Goal: Task Accomplishment & Management: Use online tool/utility

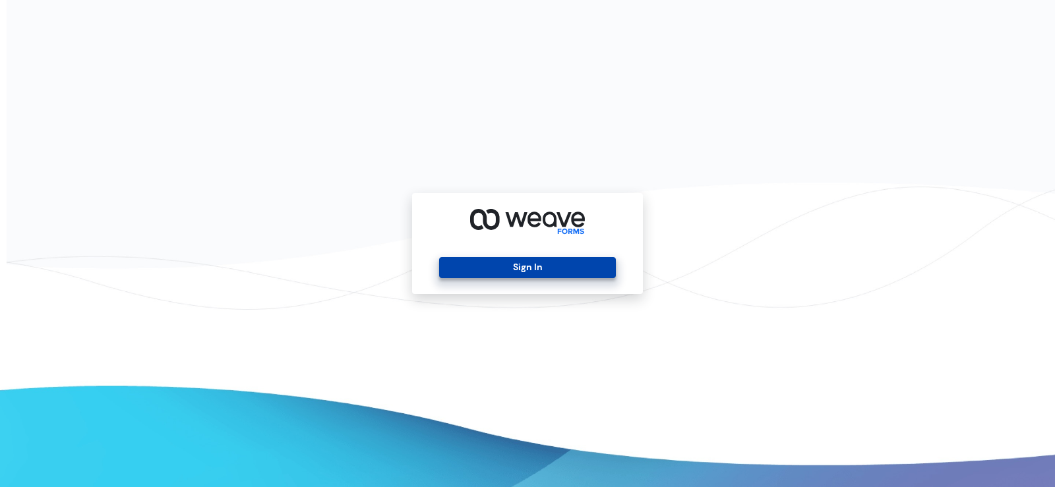
click at [542, 264] on button "Sign In" at bounding box center [527, 267] width 176 height 21
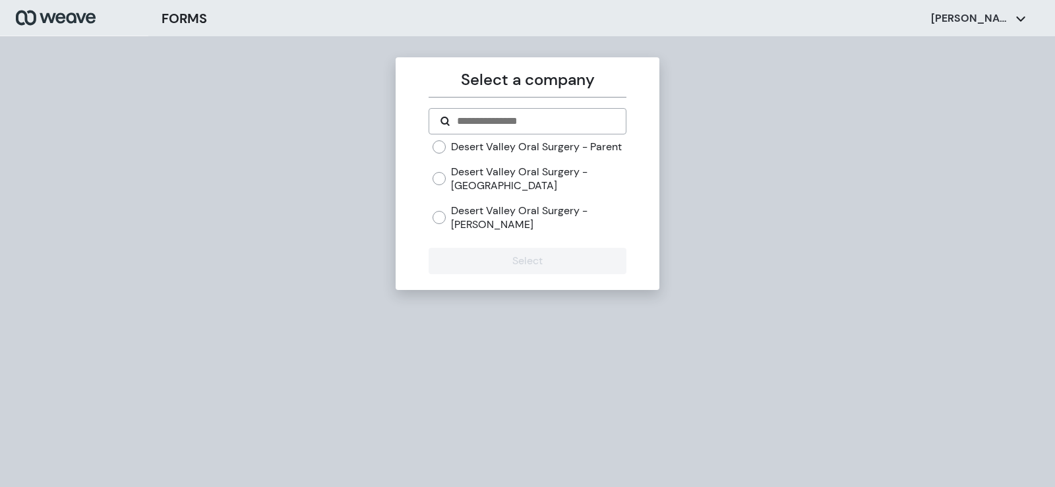
click at [484, 230] on label "Desert Valley Oral Surgery - [PERSON_NAME]" at bounding box center [538, 218] width 175 height 28
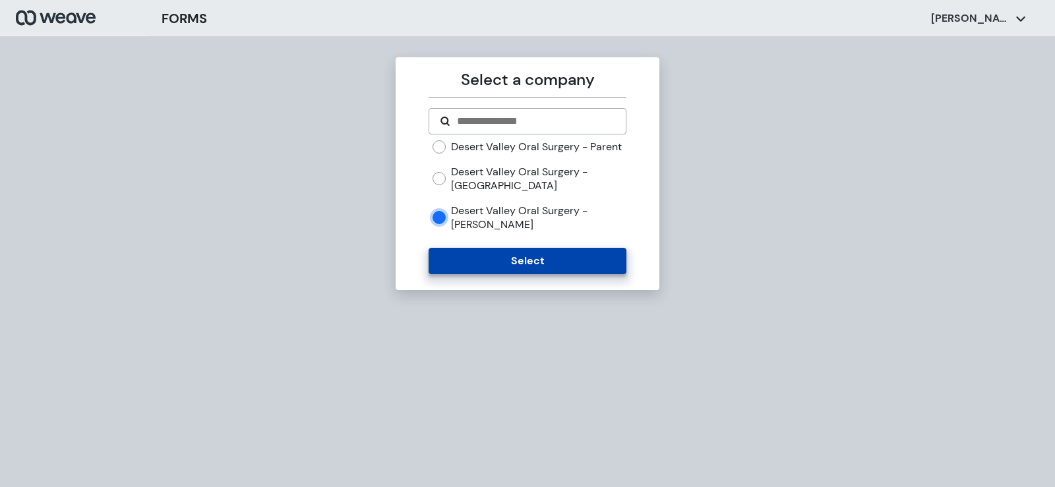
click at [503, 273] on button "Select" at bounding box center [527, 261] width 197 height 26
